Goal: Navigation & Orientation: Find specific page/section

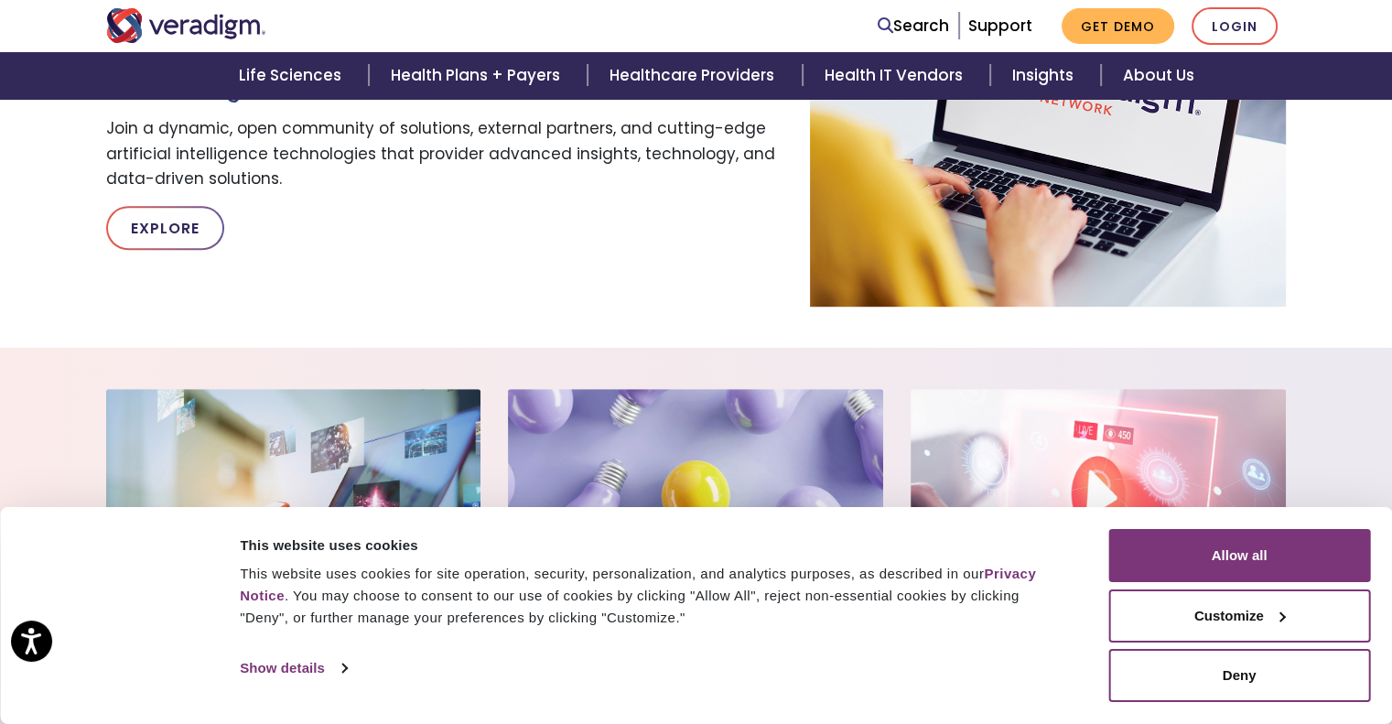
scroll to position [1170, 0]
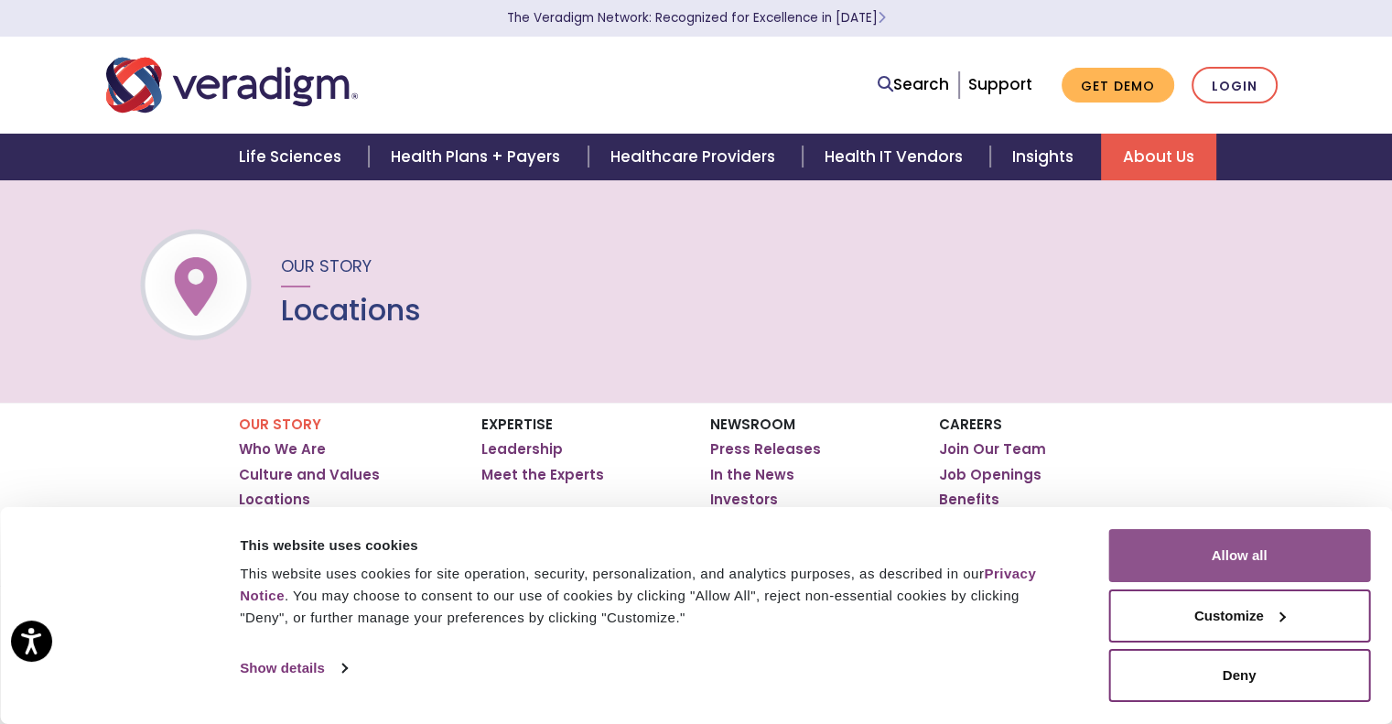
click at [1185, 577] on button "Allow all" at bounding box center [1239, 555] width 262 height 53
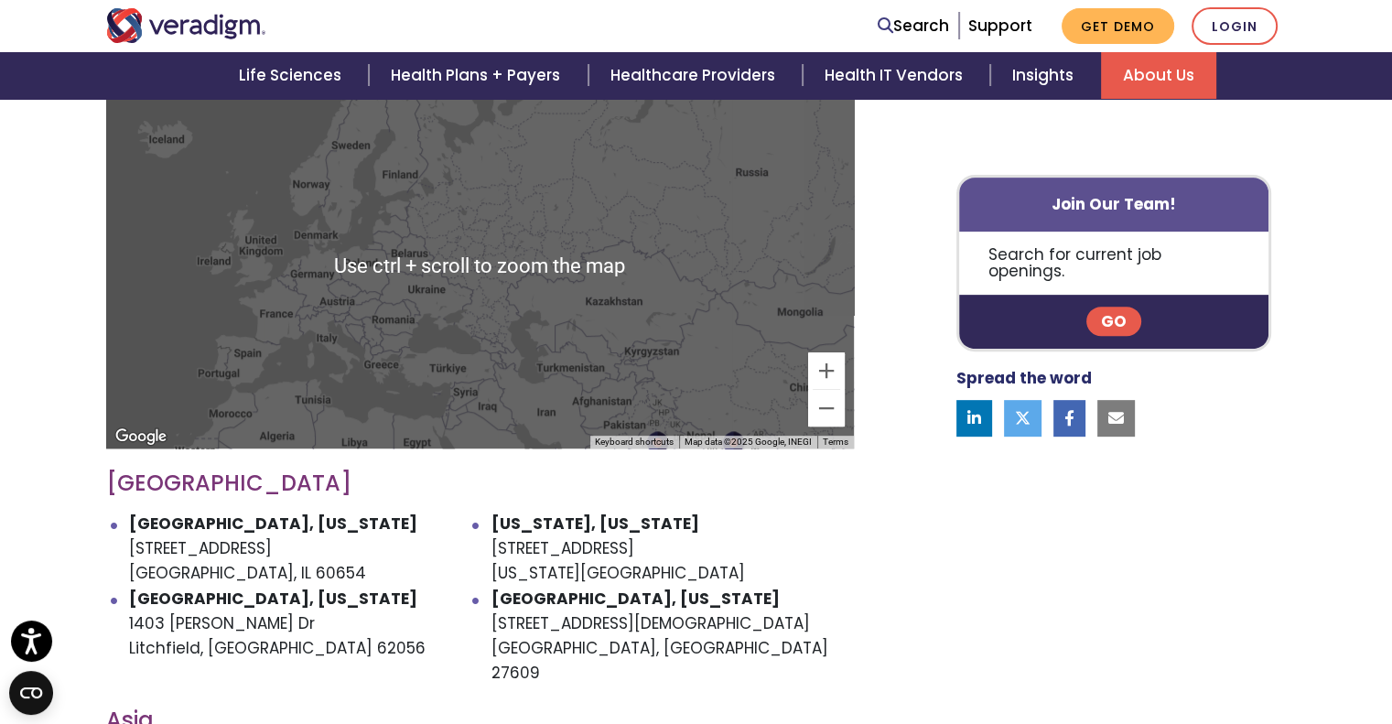
scroll to position [663, 0]
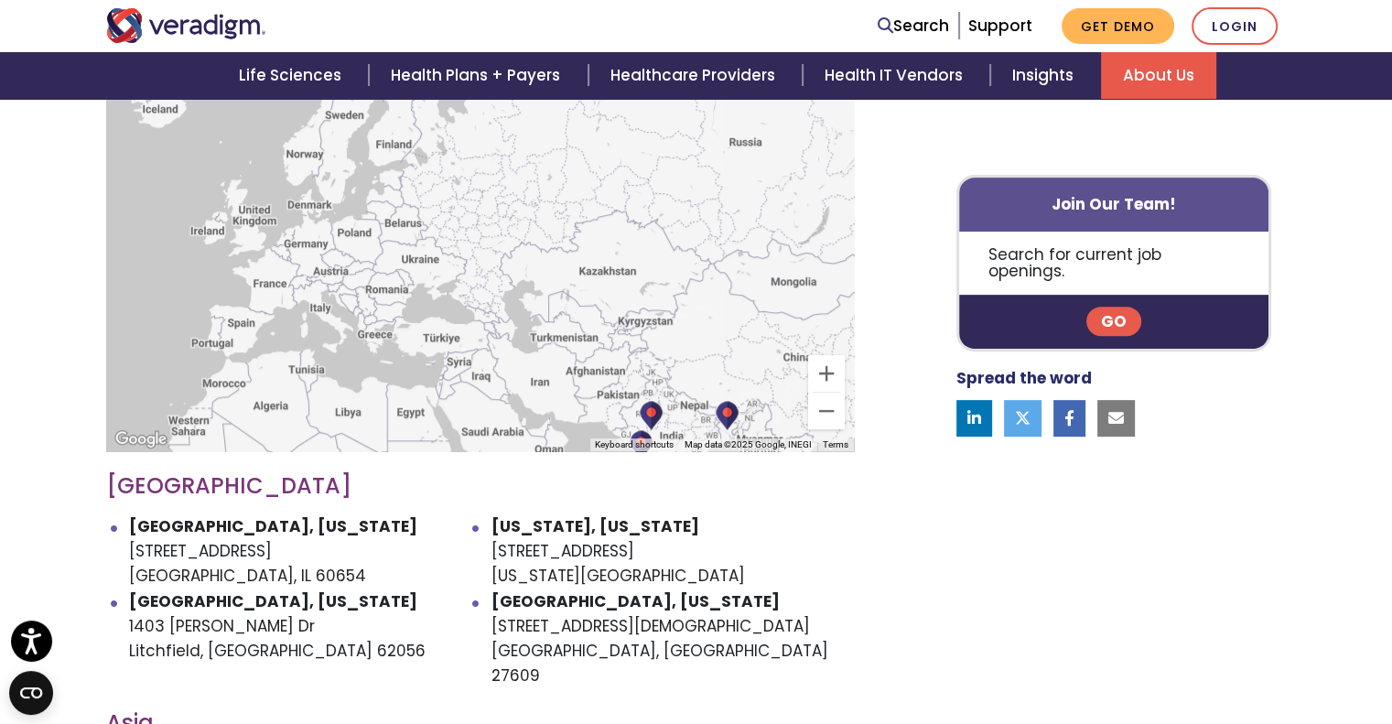
drag, startPoint x: 666, startPoint y: 370, endPoint x: 657, endPoint y: 299, distance: 71.1
click at [659, 315] on div at bounding box center [480, 268] width 748 height 366
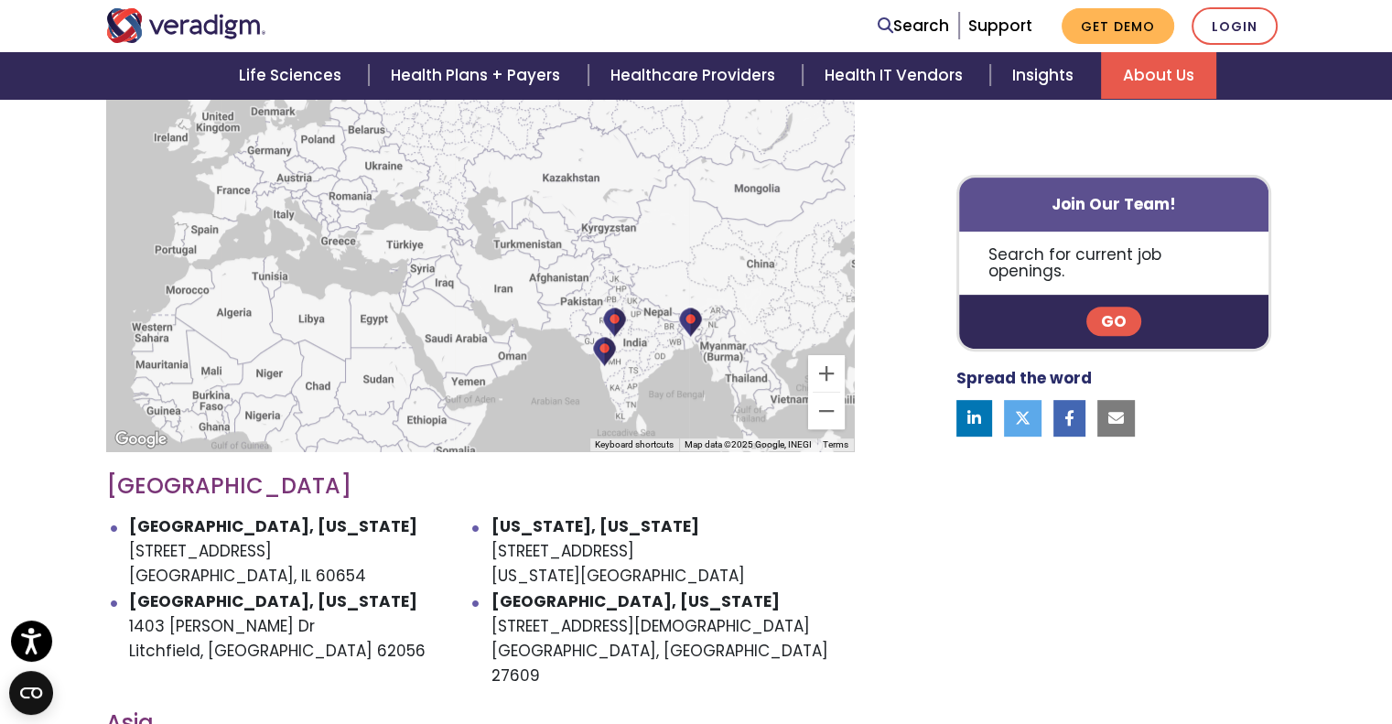
drag, startPoint x: 672, startPoint y: 358, endPoint x: 622, endPoint y: 255, distance: 113.8
click at [622, 255] on div at bounding box center [480, 268] width 748 height 366
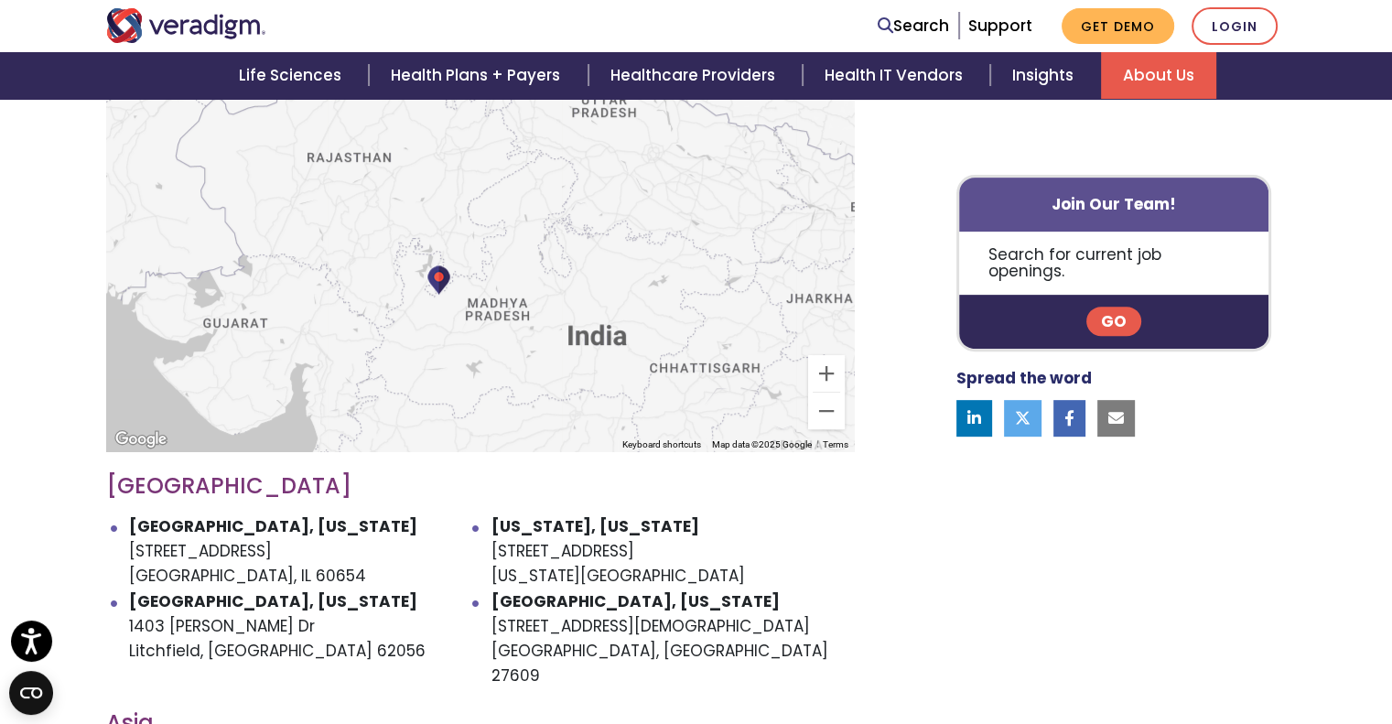
drag, startPoint x: 439, startPoint y: 244, endPoint x: 465, endPoint y: 263, distance: 31.5
click at [465, 263] on div "To navigate, press the arrow keys." at bounding box center [480, 268] width 748 height 366
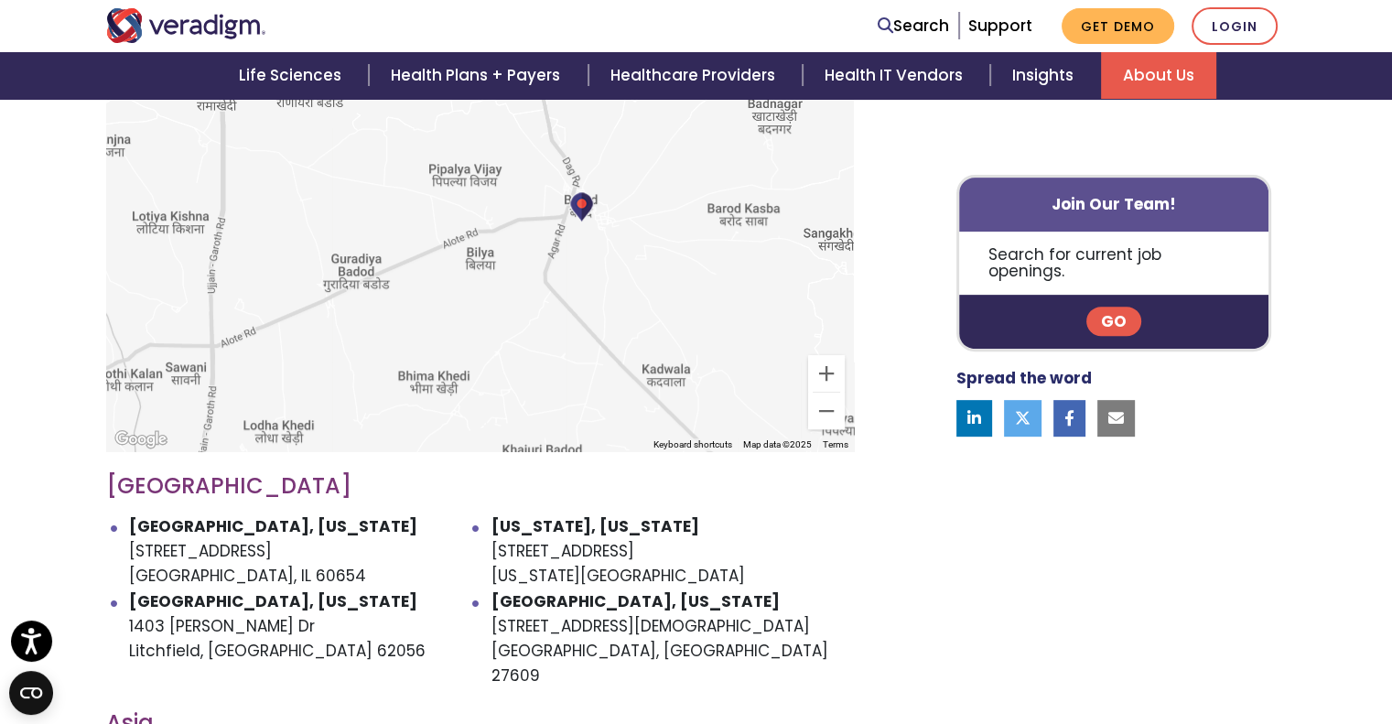
drag, startPoint x: 498, startPoint y: 281, endPoint x: 146, endPoint y: 393, distance: 368.7
click at [146, 393] on div "To navigate, press the arrow keys." at bounding box center [480, 268] width 748 height 366
drag, startPoint x: 521, startPoint y: 259, endPoint x: 434, endPoint y: 337, distance: 116.7
click at [434, 337] on div "To navigate, press the arrow keys." at bounding box center [480, 268] width 748 height 366
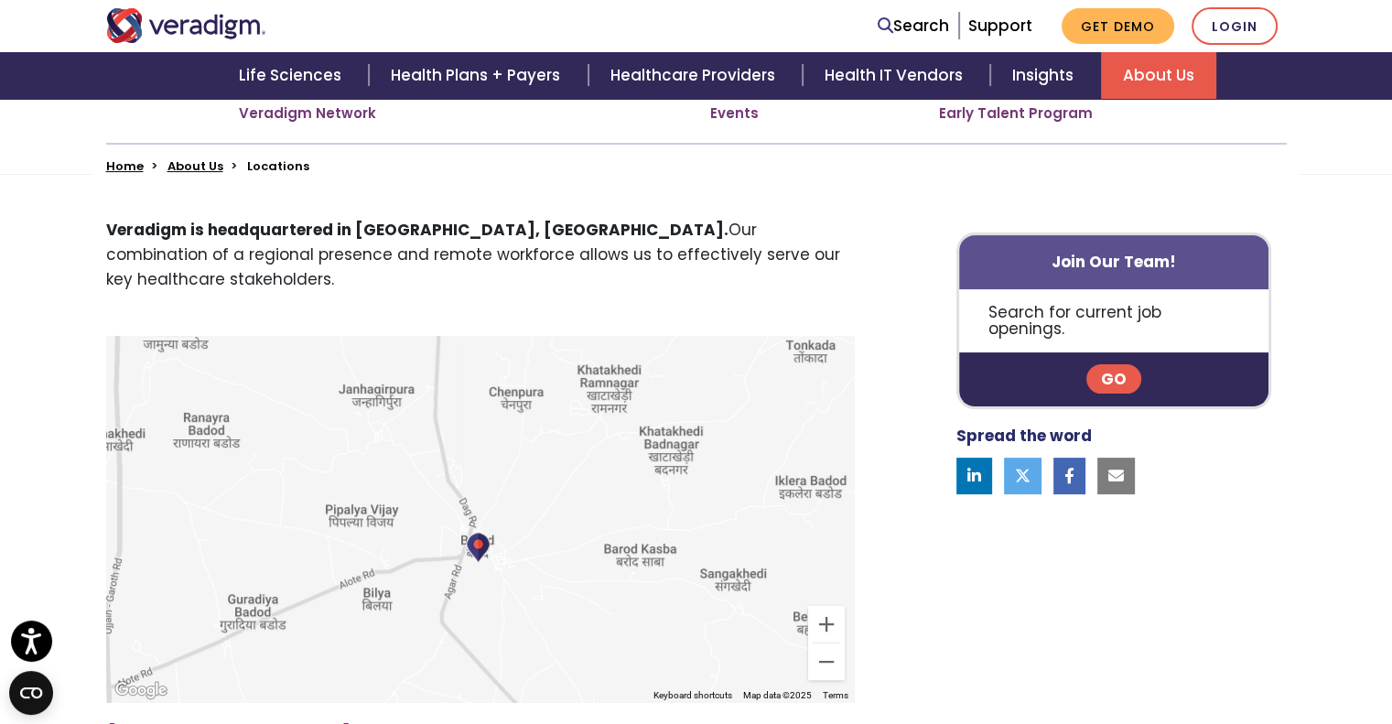
scroll to position [406, 0]
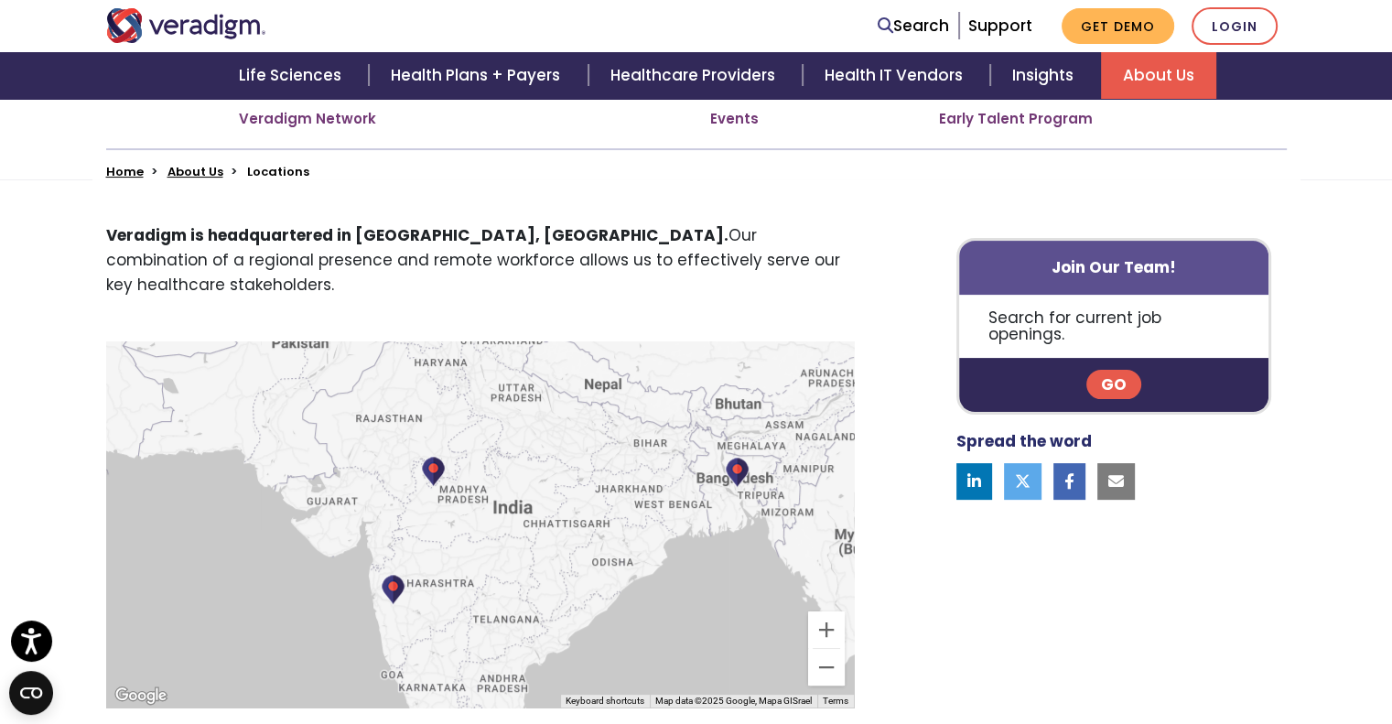
drag, startPoint x: 661, startPoint y: 577, endPoint x: 541, endPoint y: 502, distance: 141.4
click at [541, 502] on div "To navigate, press the arrow keys." at bounding box center [480, 524] width 748 height 366
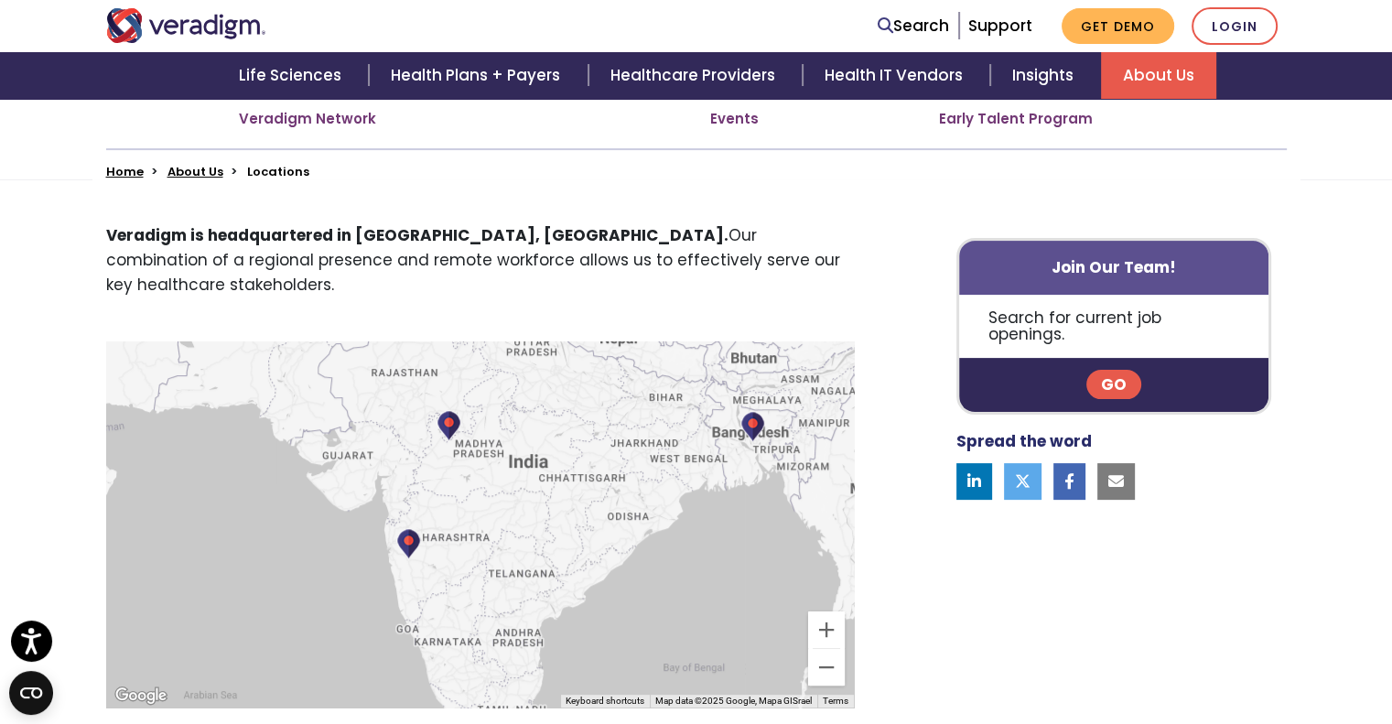
drag, startPoint x: 407, startPoint y: 550, endPoint x: 469, endPoint y: 432, distance: 133.0
click at [469, 432] on div "To navigate, press the arrow keys." at bounding box center [480, 524] width 748 height 366
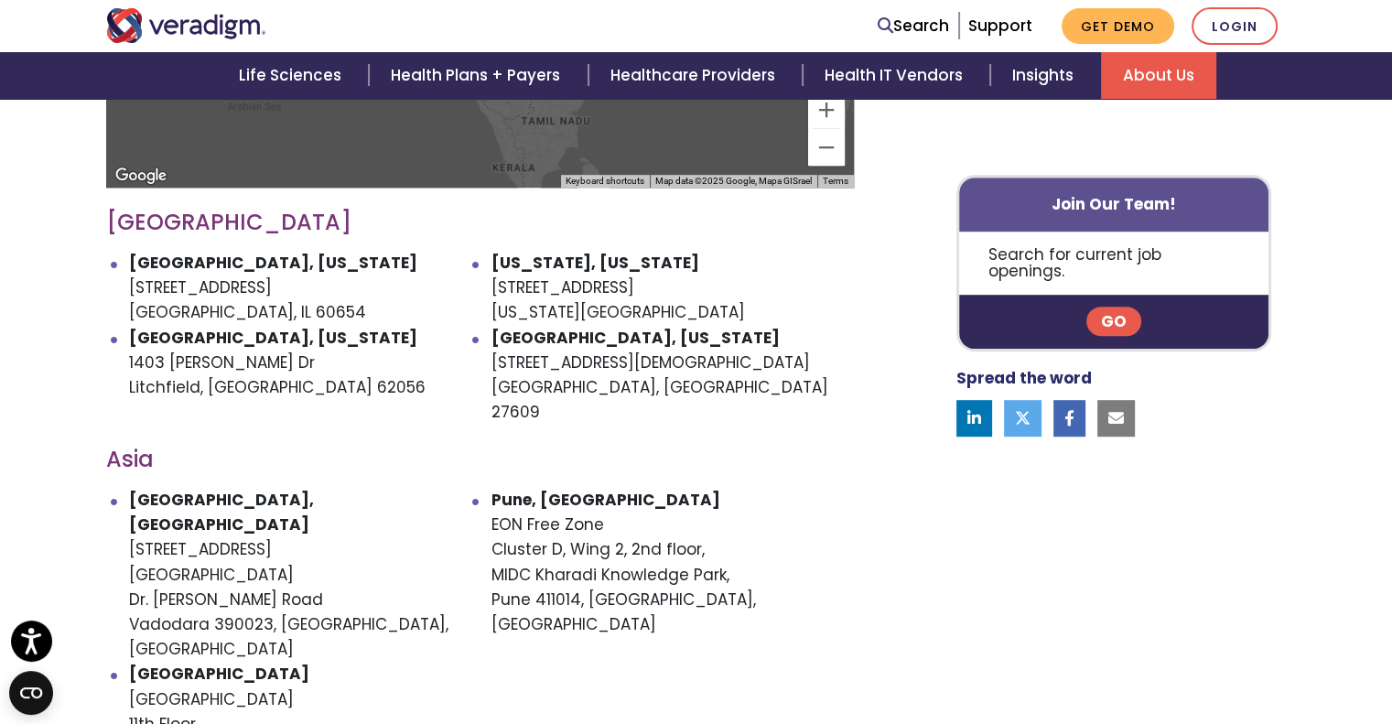
scroll to position [925, 0]
